Goal: Task Accomplishment & Management: Manage account settings

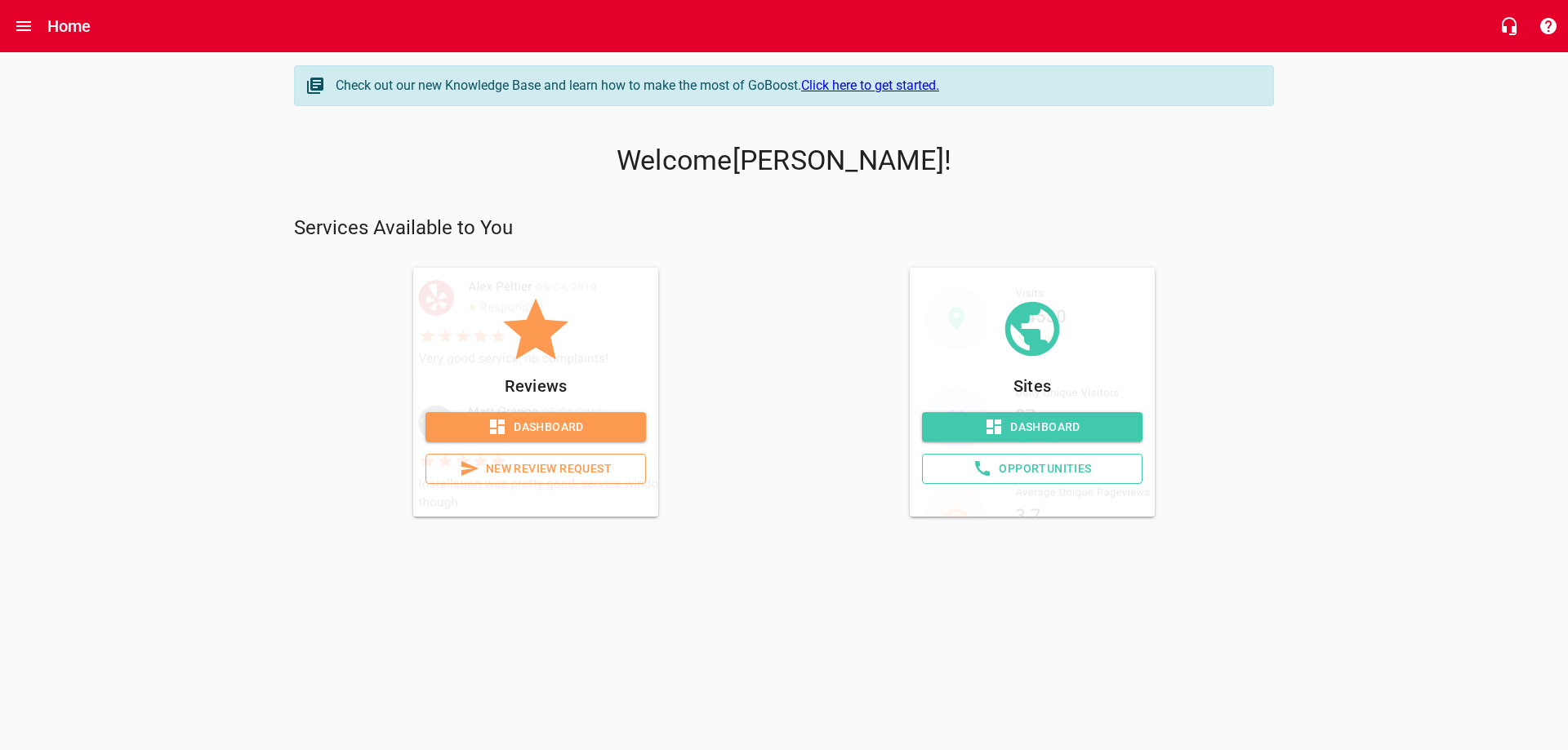
click at [553, 425] on span "Dashboard" at bounding box center [535, 428] width 194 height 21
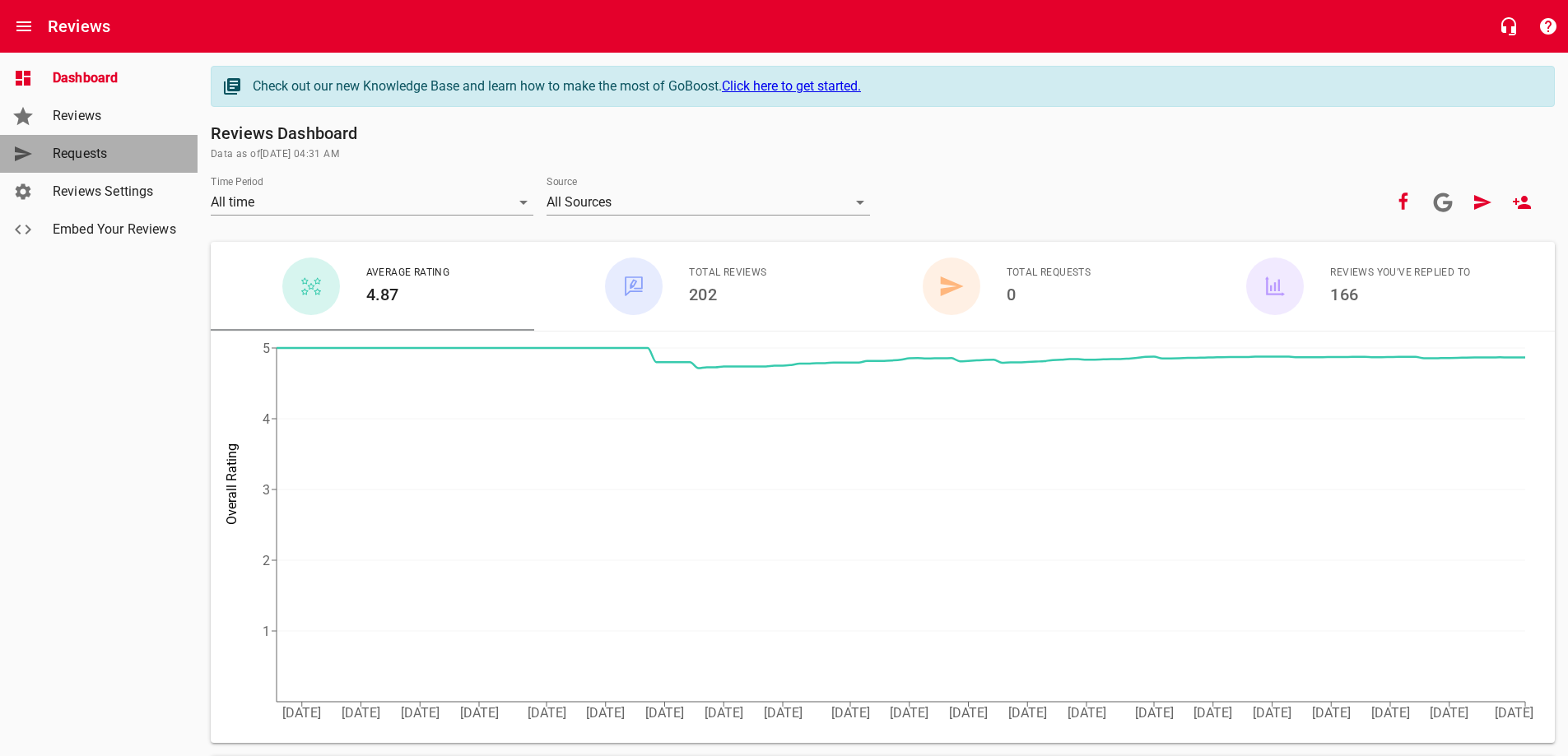
click at [89, 147] on span "Requests" at bounding box center [115, 153] width 125 height 20
